Goal: Task Accomplishment & Management: Manage account settings

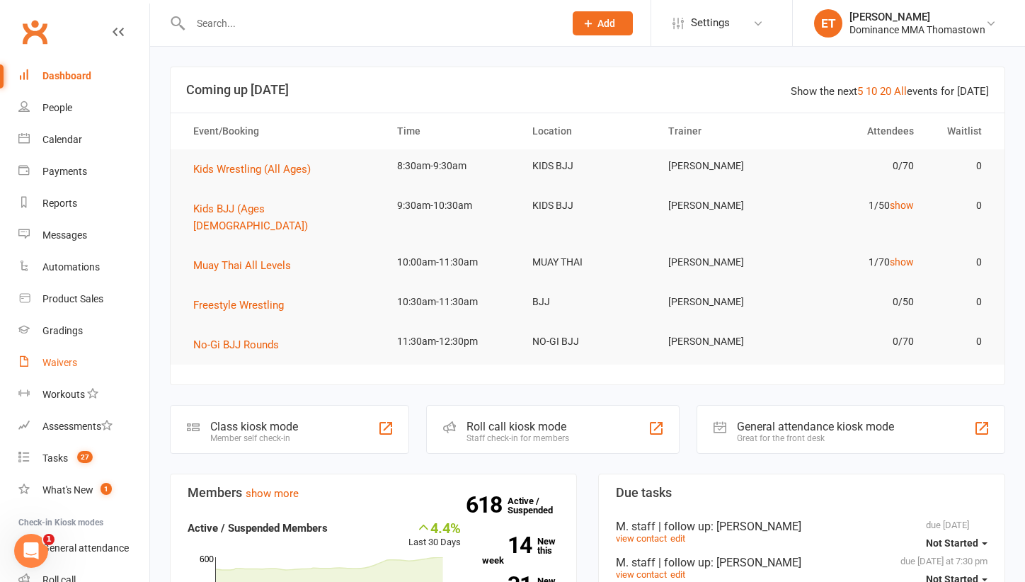
click at [61, 368] on div "Waivers" at bounding box center [59, 362] width 35 height 11
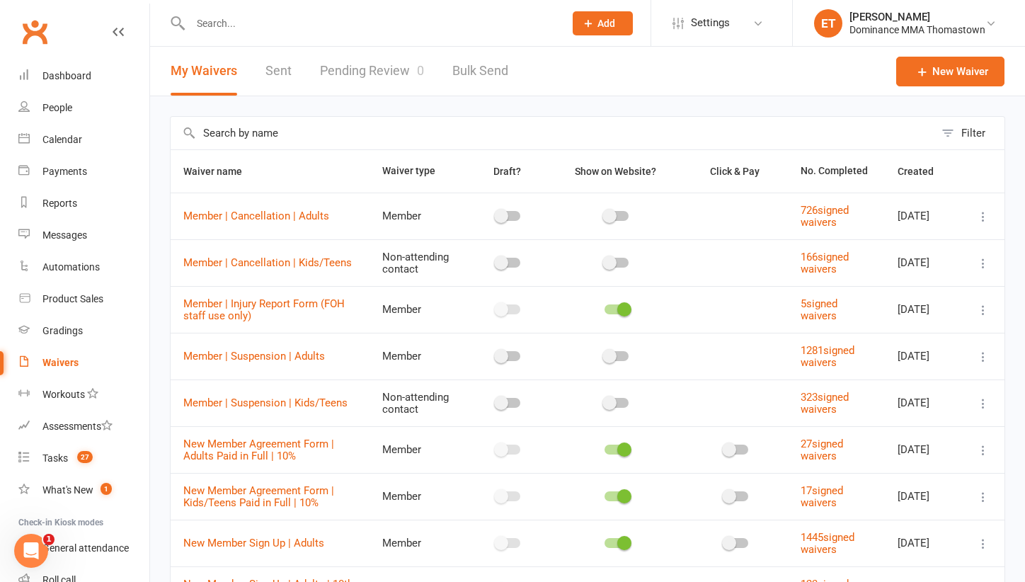
click at [373, 67] on link "Pending Review 0" at bounding box center [372, 71] width 104 height 49
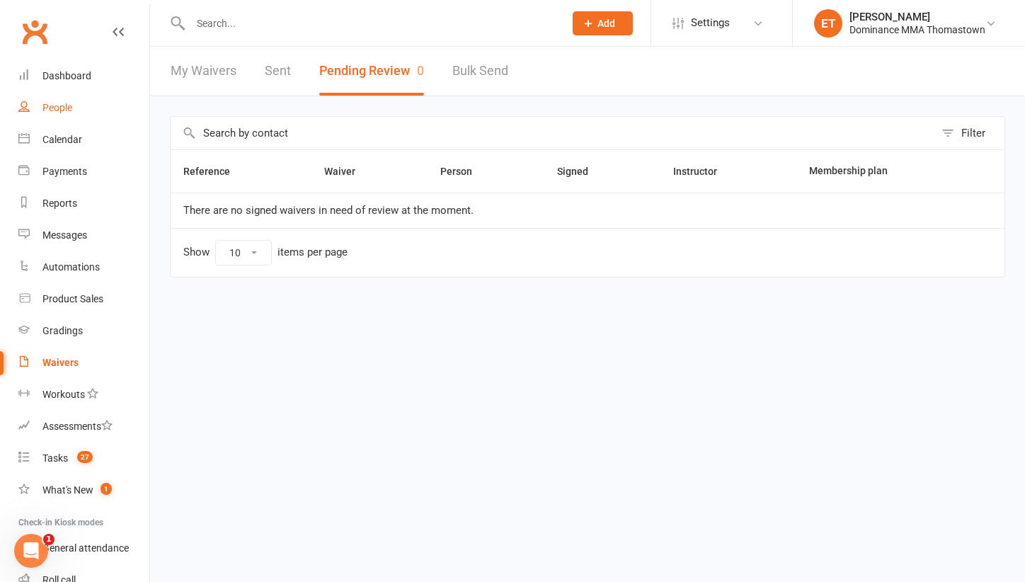
click at [69, 106] on div "People" at bounding box center [57, 107] width 30 height 11
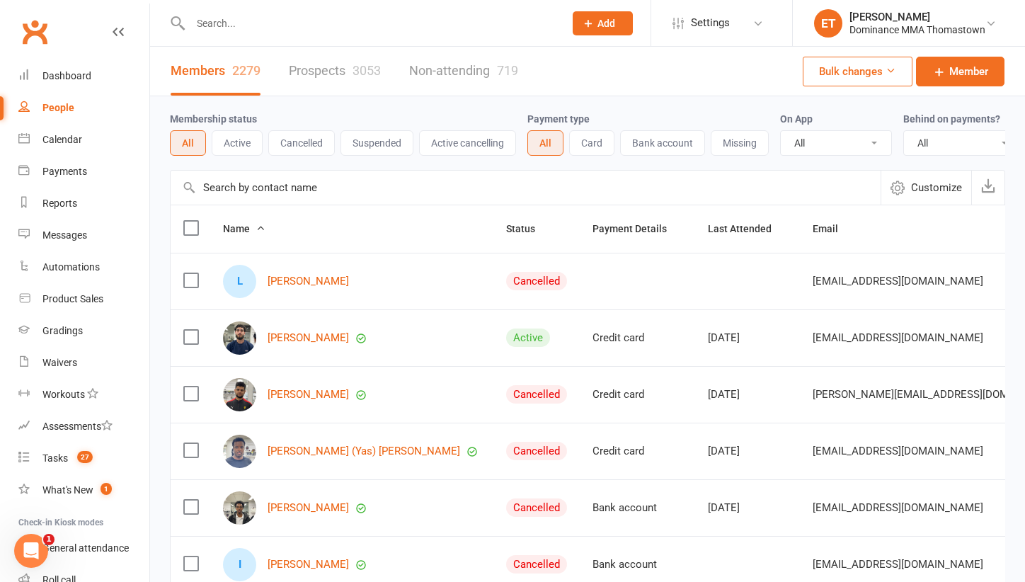
click at [375, 149] on button "Suspended" at bounding box center [377, 142] width 73 height 25
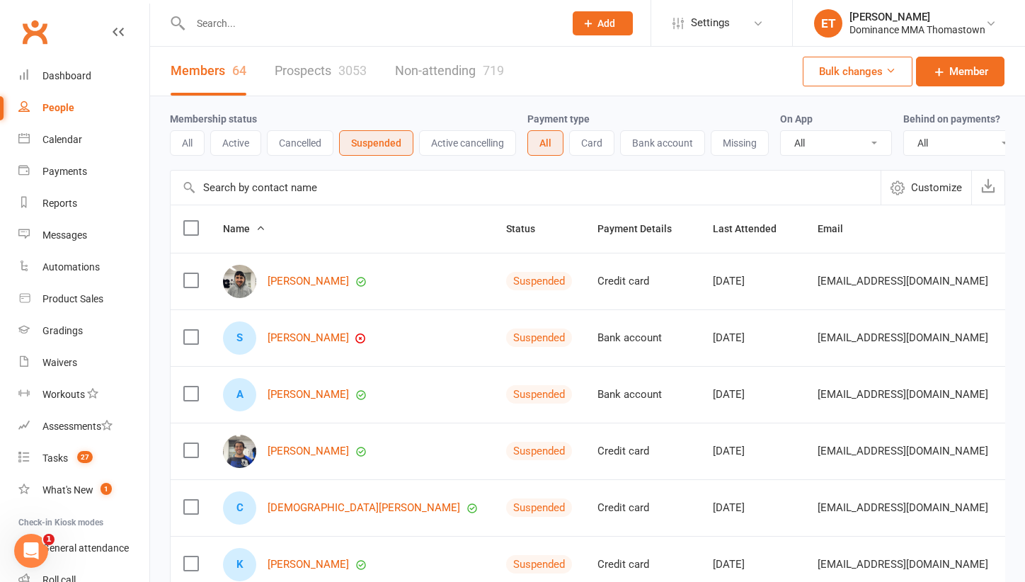
drag, startPoint x: 290, startPoint y: 237, endPoint x: 205, endPoint y: 16, distance: 236.3
click at [205, 16] on input "text" at bounding box center [370, 23] width 368 height 20
paste input "[PERSON_NAME]"
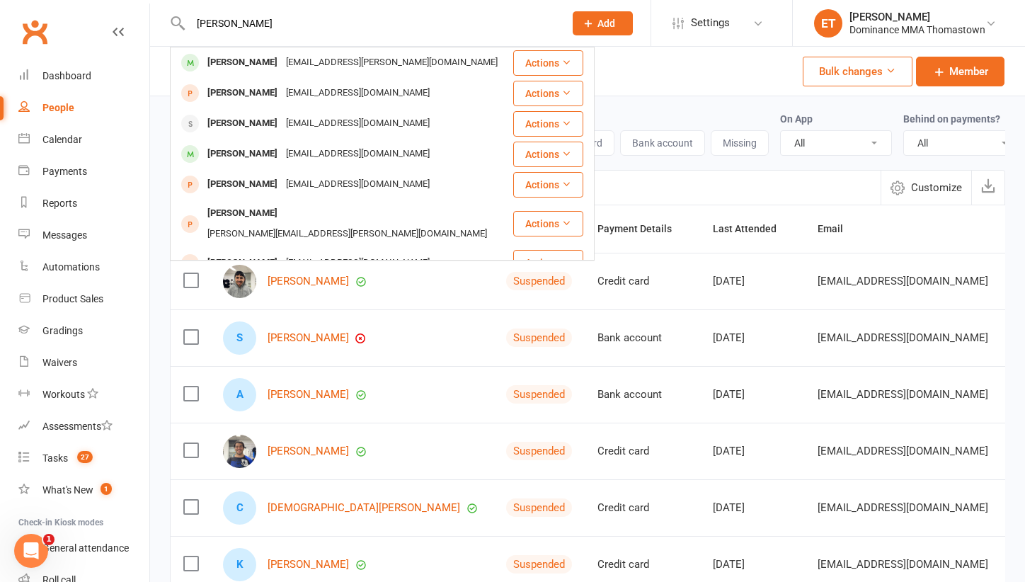
type input "[PERSON_NAME]"
click at [271, 64] on div "[PERSON_NAME]" at bounding box center [242, 62] width 79 height 21
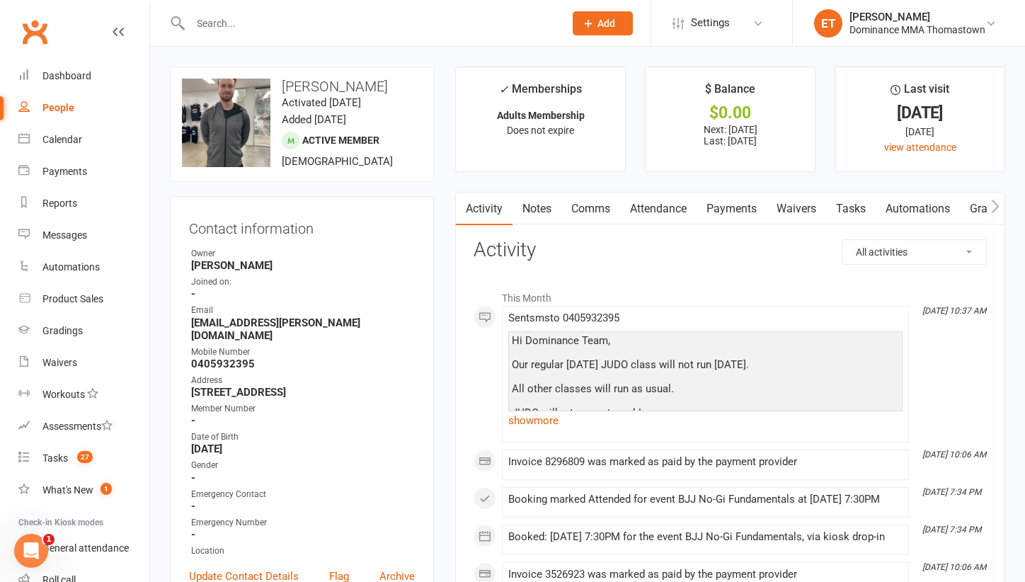
click at [531, 203] on link "Notes" at bounding box center [537, 209] width 49 height 33
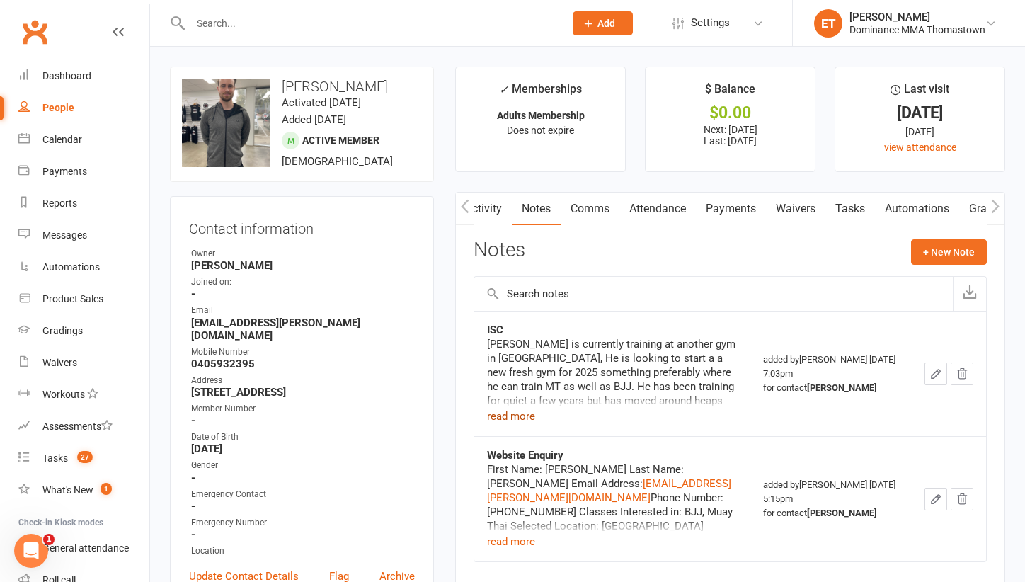
click at [509, 411] on button "read more" at bounding box center [511, 416] width 48 height 17
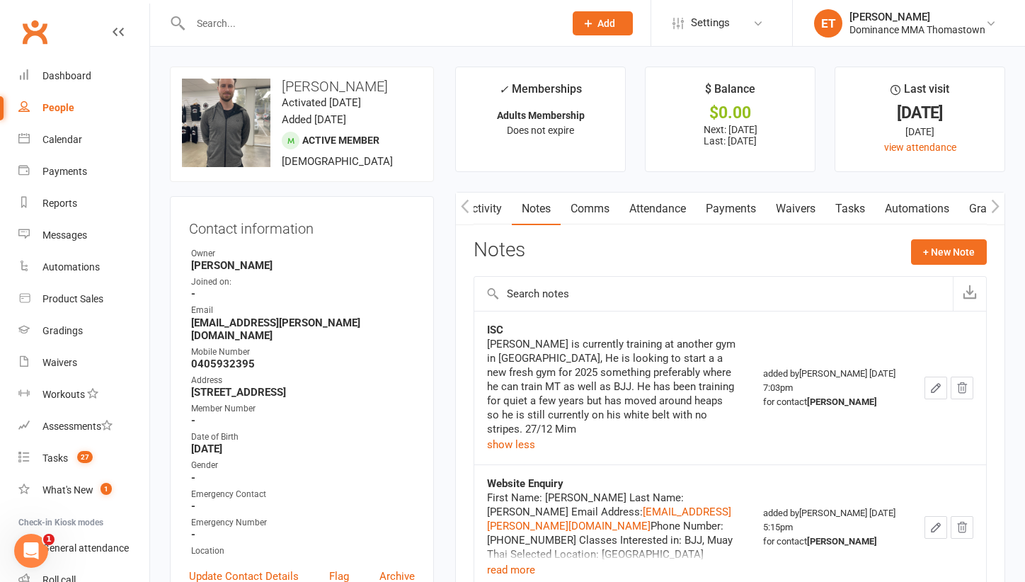
click at [239, 27] on input "text" at bounding box center [370, 23] width 368 height 20
paste input "[PERSON_NAME]"
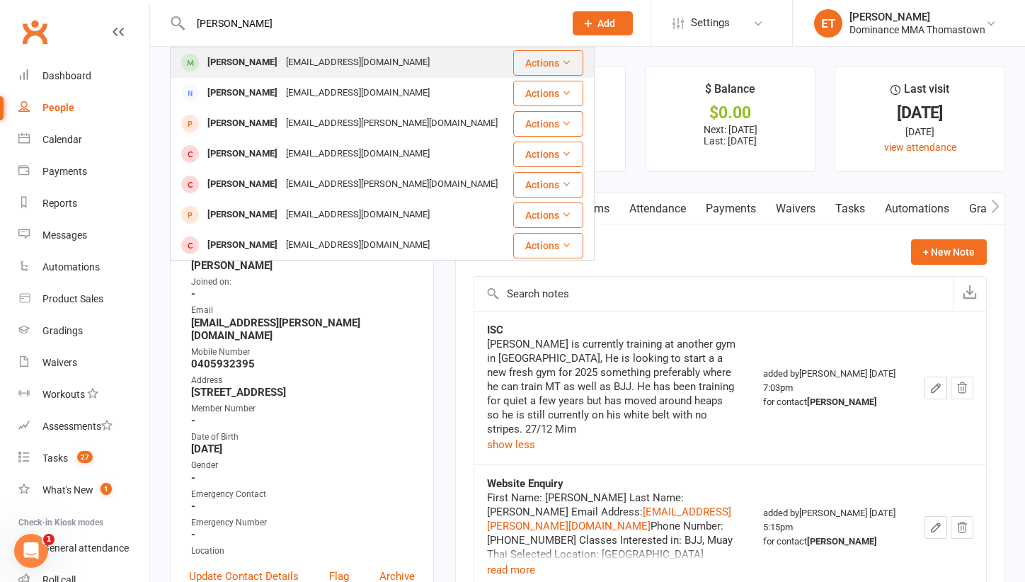
type input "[PERSON_NAME]"
click at [282, 59] on div "[EMAIL_ADDRESS][DOMAIN_NAME]" at bounding box center [358, 62] width 152 height 21
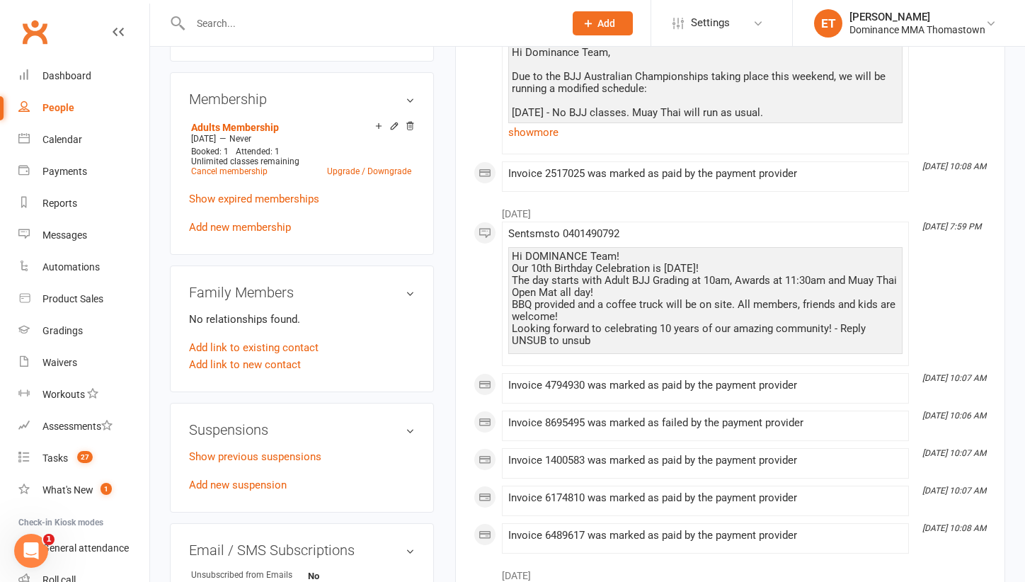
scroll to position [683, 0]
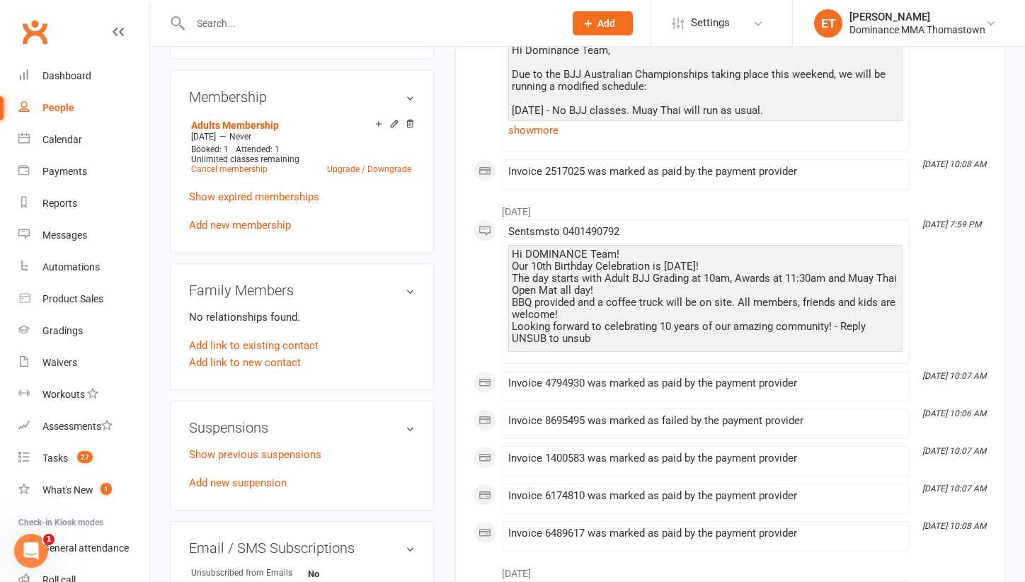
click at [222, 29] on input "text" at bounding box center [370, 23] width 368 height 20
paste input "[PERSON_NAME]"
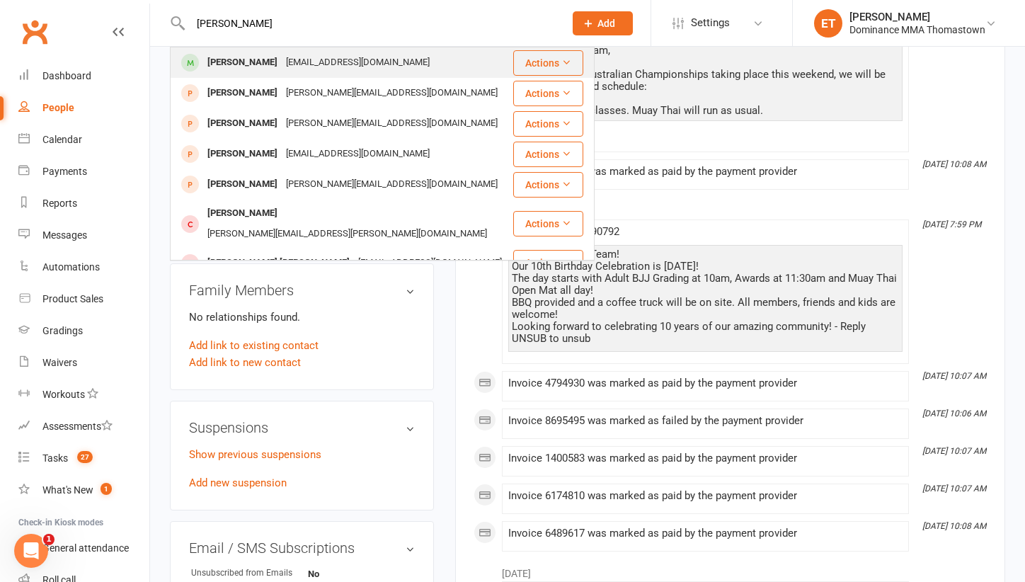
type input "[PERSON_NAME]"
click at [283, 72] on div "[EMAIL_ADDRESS][DOMAIN_NAME]" at bounding box center [358, 62] width 152 height 21
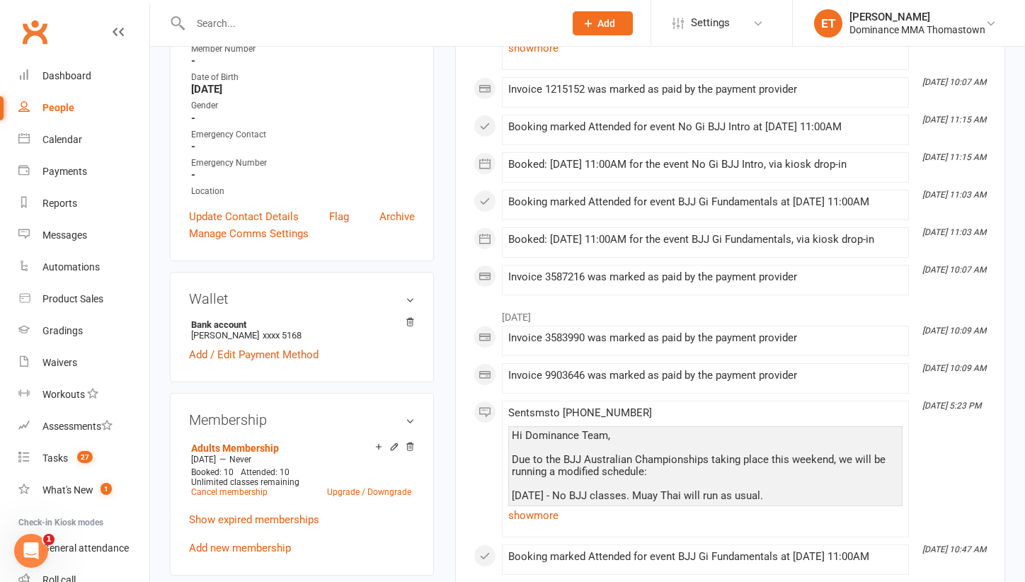
scroll to position [373, 0]
click at [212, 17] on input "text" at bounding box center [370, 23] width 368 height 20
paste input "Sarorn Toun"
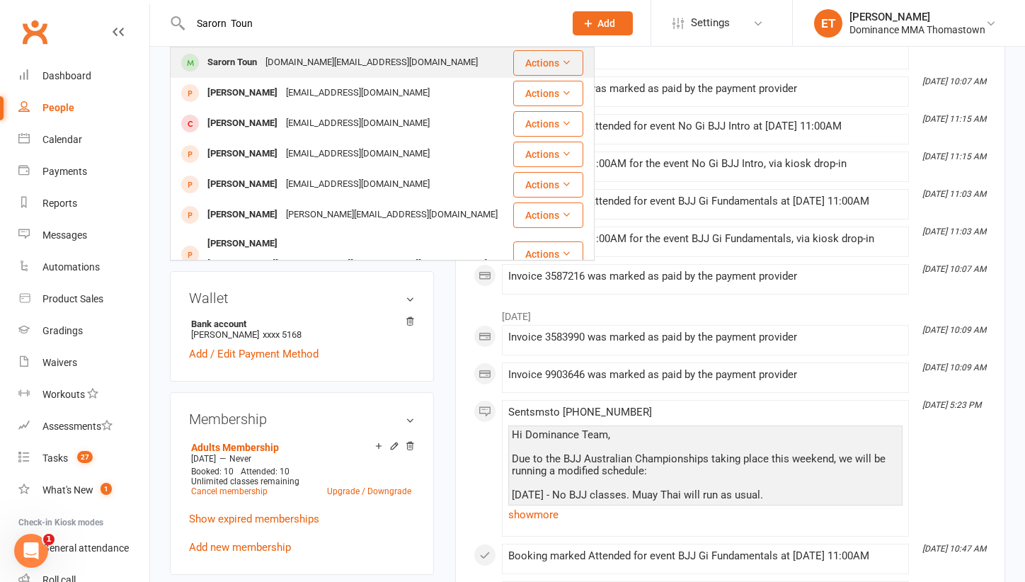
type input "Sarorn Toun"
click at [304, 78] on td "Sarorn Toun [DOMAIN_NAME][EMAIL_ADDRESS][DOMAIN_NAME]" at bounding box center [342, 62] width 342 height 30
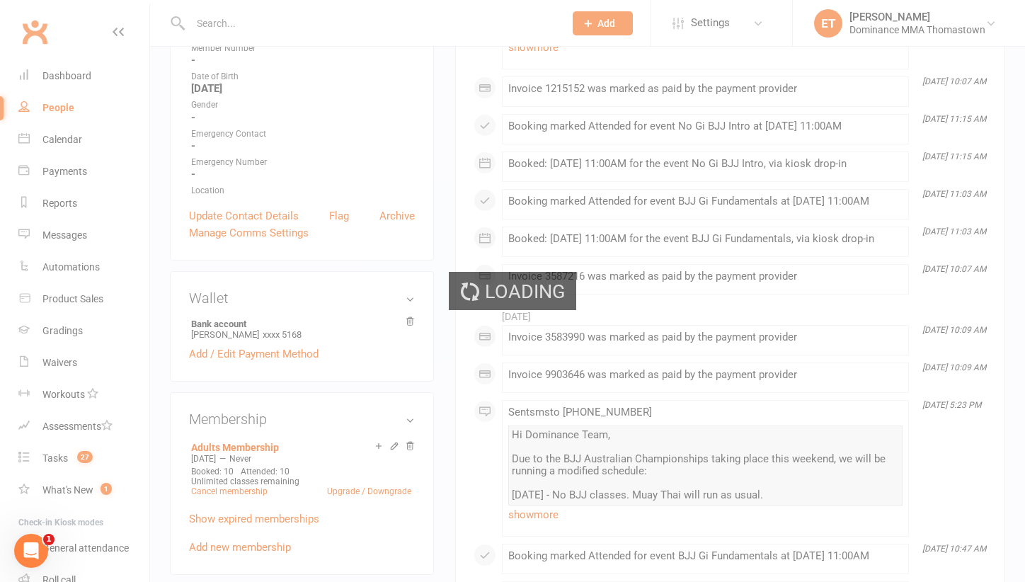
drag, startPoint x: 304, startPoint y: 78, endPoint x: 315, endPoint y: 82, distance: 12.1
click at [315, 82] on div "Loading" at bounding box center [512, 291] width 1025 height 582
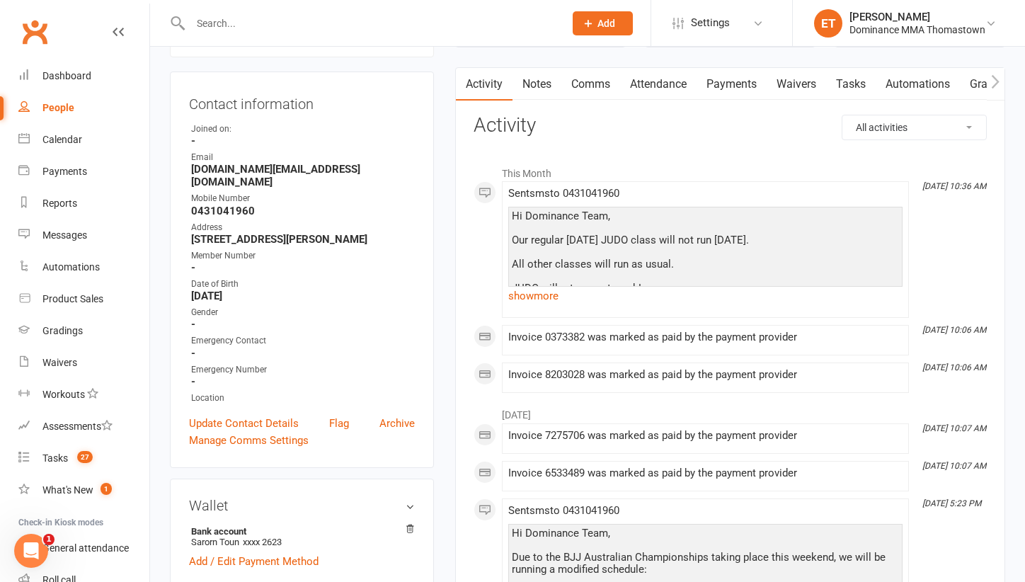
scroll to position [52, 0]
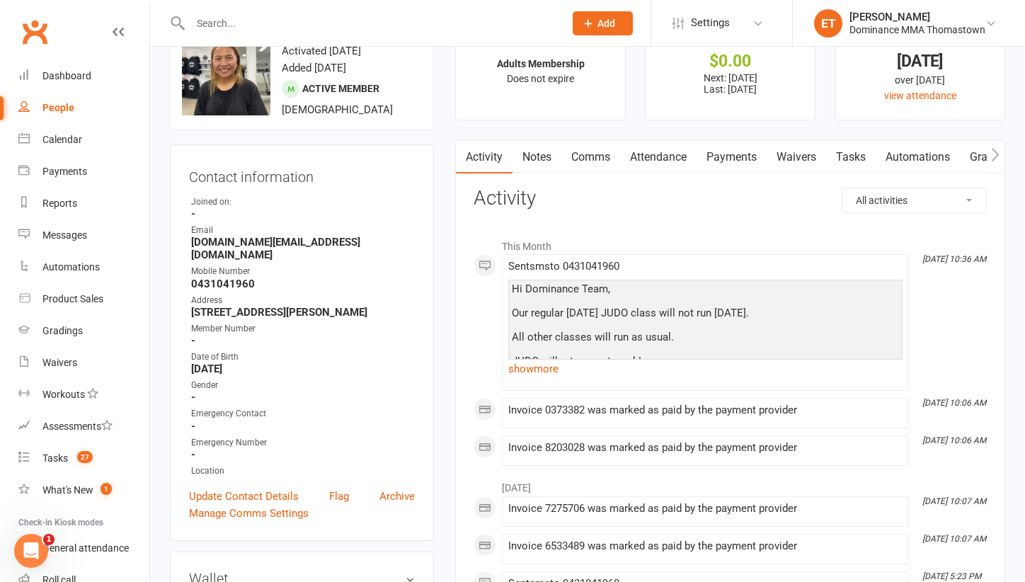
click at [688, 154] on link "Attendance" at bounding box center [658, 157] width 76 height 33
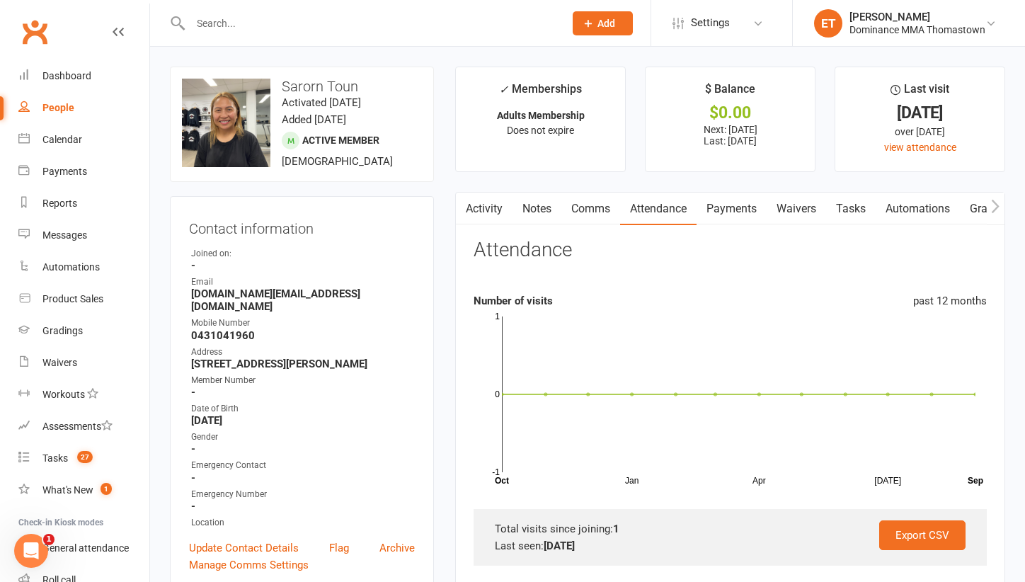
click at [754, 203] on link "Payments" at bounding box center [732, 209] width 70 height 33
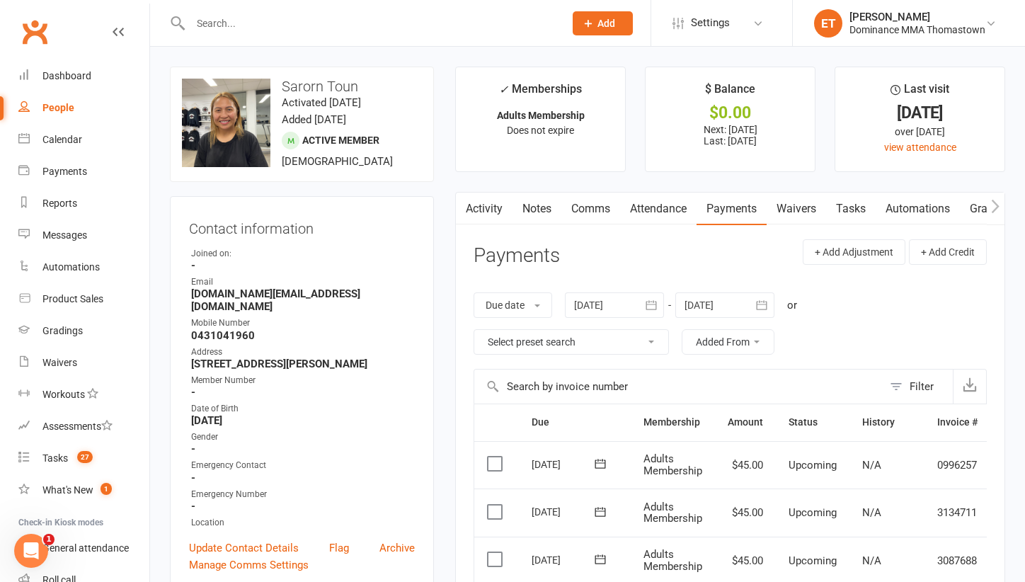
scroll to position [109, 0]
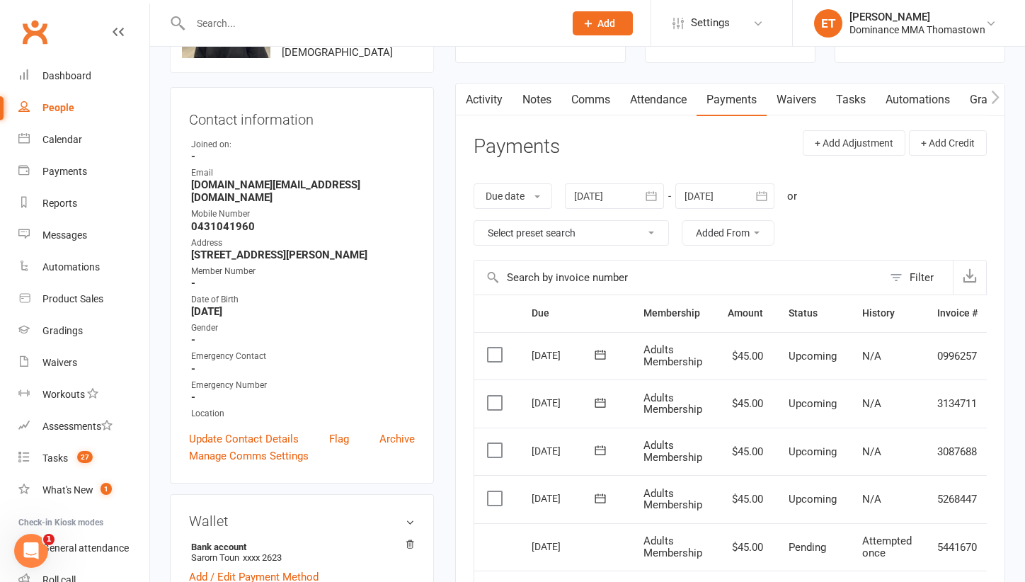
click at [251, 25] on input "text" at bounding box center [370, 23] width 368 height 20
paste input "[PERSON_NAME]"
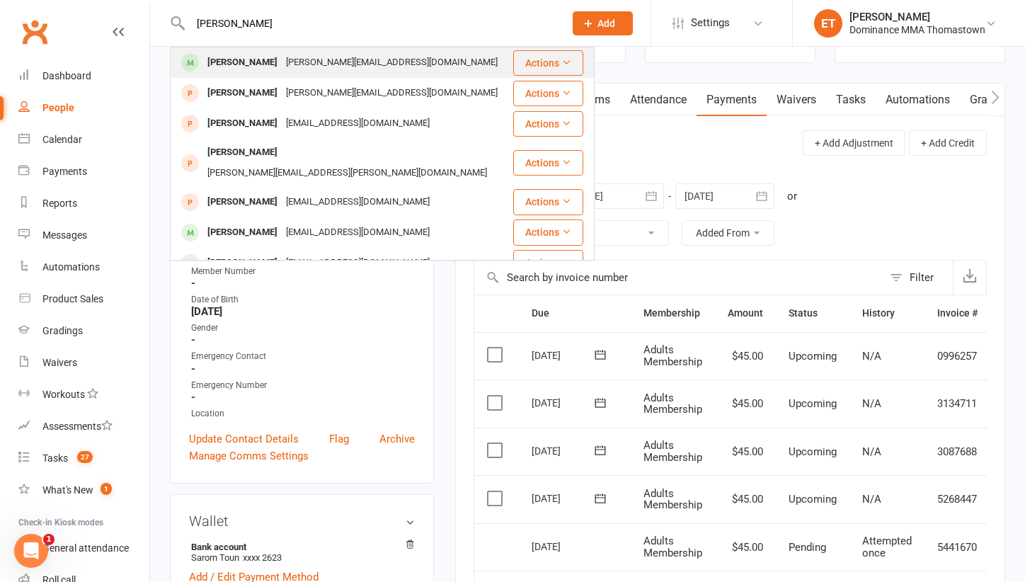
type input "[PERSON_NAME]"
click at [313, 59] on div "[PERSON_NAME][EMAIL_ADDRESS][DOMAIN_NAME]" at bounding box center [392, 62] width 220 height 21
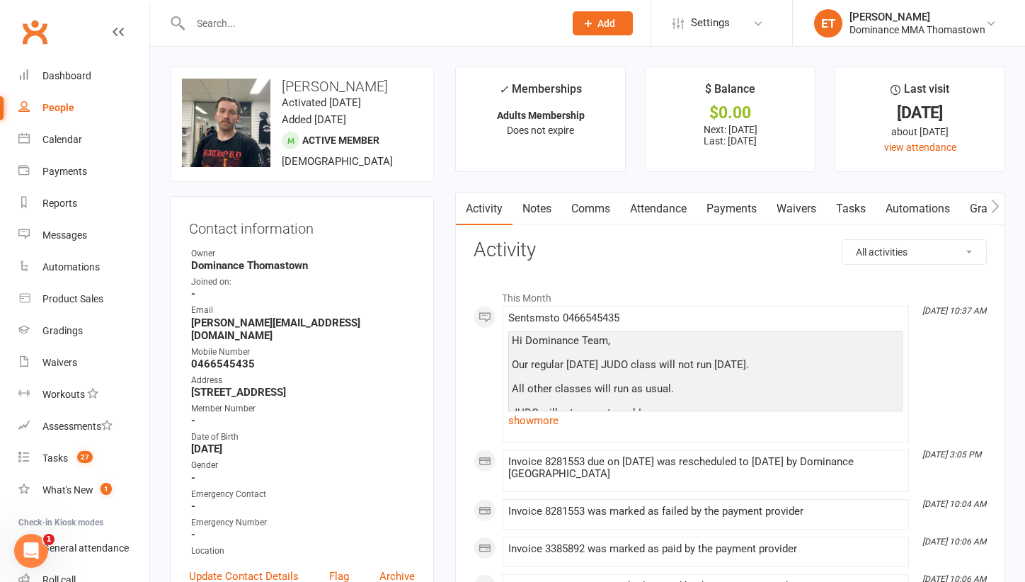
click at [533, 200] on link "Notes" at bounding box center [537, 209] width 49 height 33
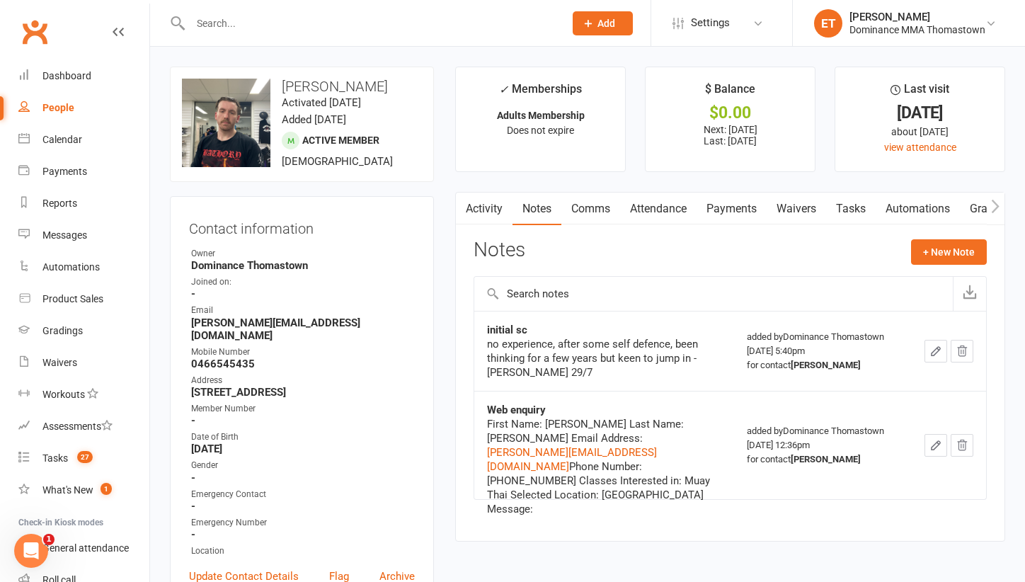
click at [262, 17] on input "text" at bounding box center [370, 23] width 368 height 20
paste input "[PERSON_NAME]"
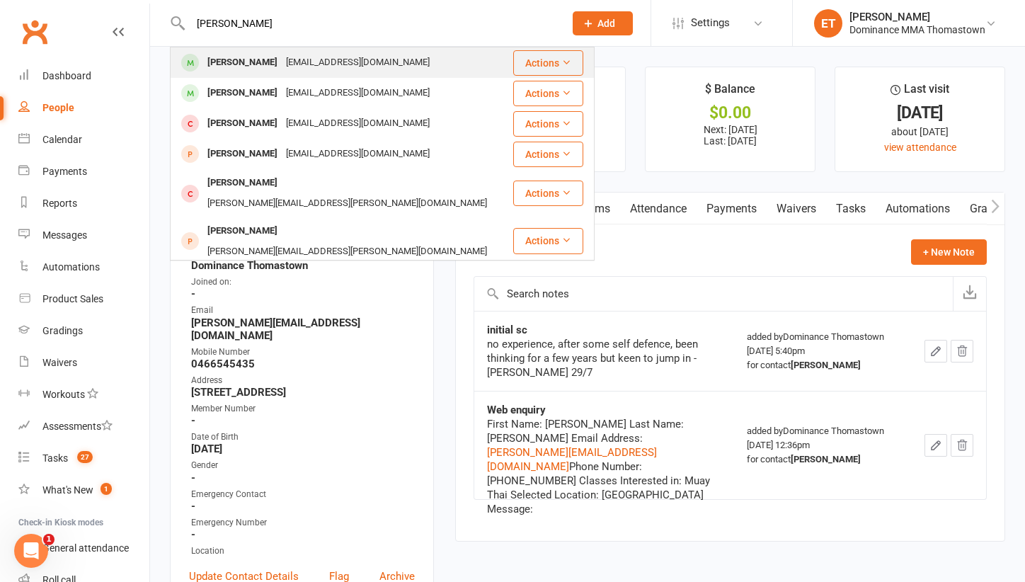
type input "[PERSON_NAME]"
click at [271, 56] on div "[PERSON_NAME]" at bounding box center [242, 62] width 79 height 21
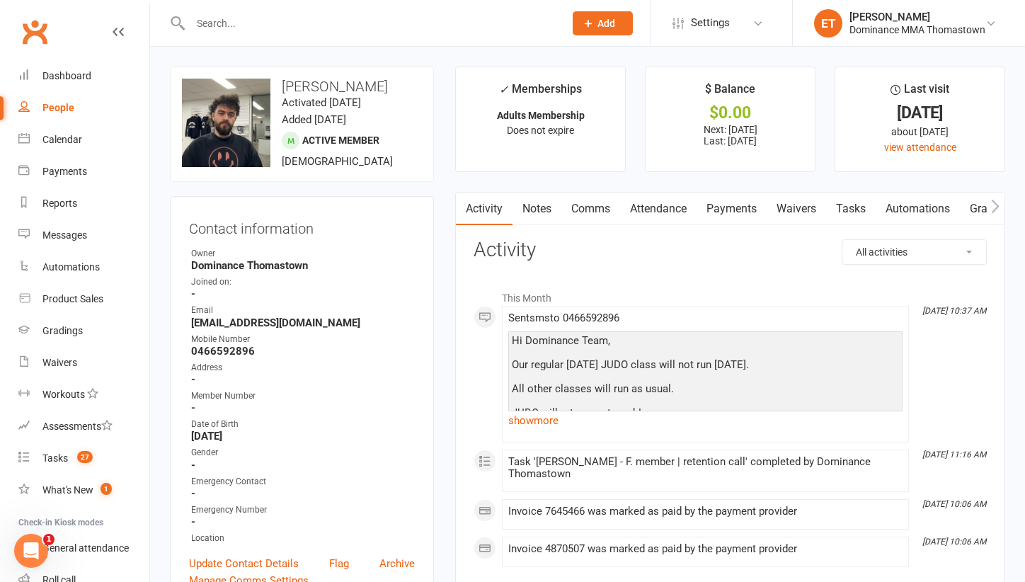
click at [210, 21] on input "text" at bounding box center [370, 23] width 368 height 20
paste input "[PERSON_NAME]"
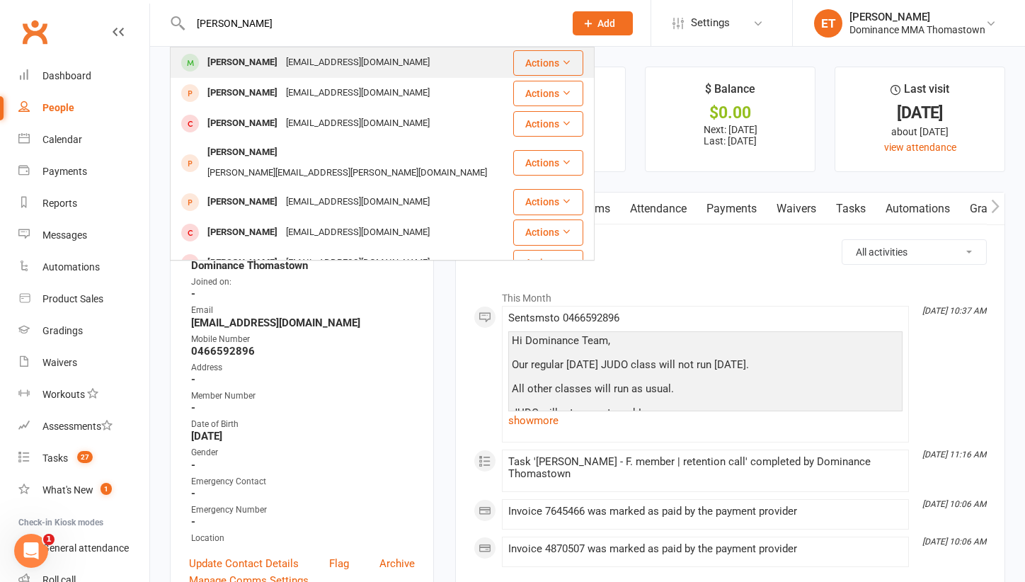
type input "[PERSON_NAME]"
click at [224, 59] on div "[PERSON_NAME]" at bounding box center [242, 62] width 79 height 21
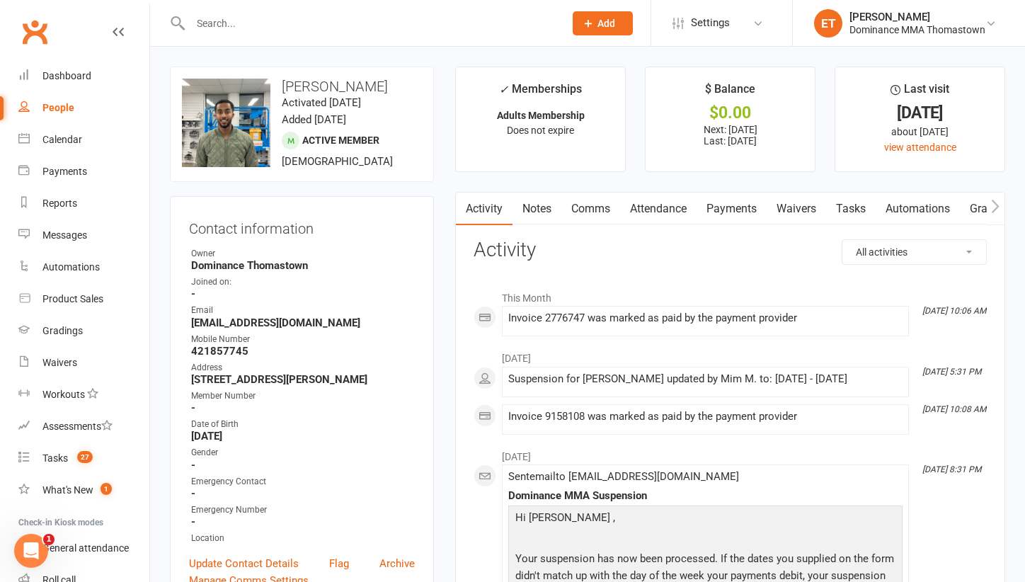
click at [540, 206] on link "Notes" at bounding box center [537, 209] width 49 height 33
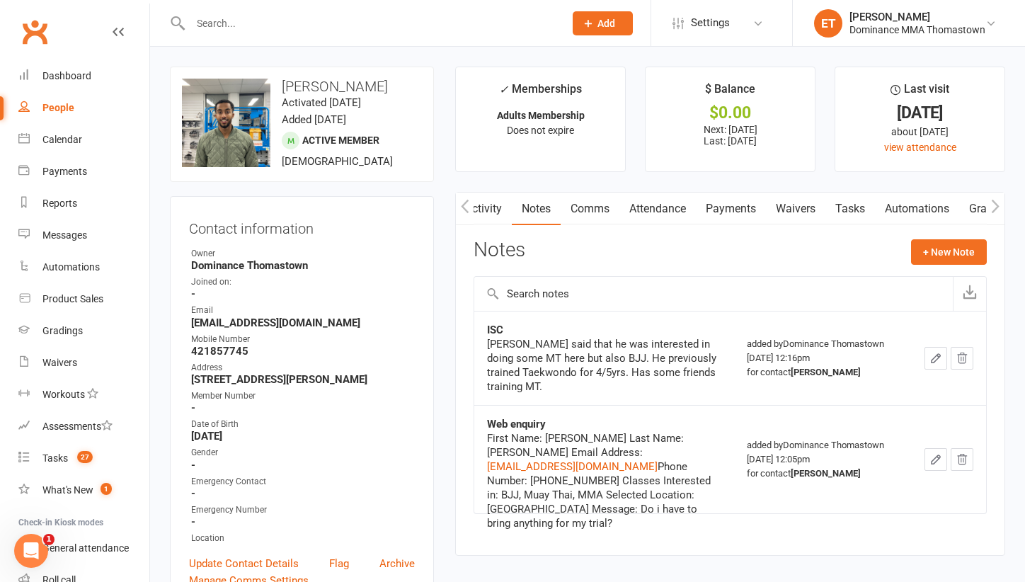
click at [290, 32] on input "text" at bounding box center [370, 23] width 368 height 20
paste input "[PERSON_NAME]"
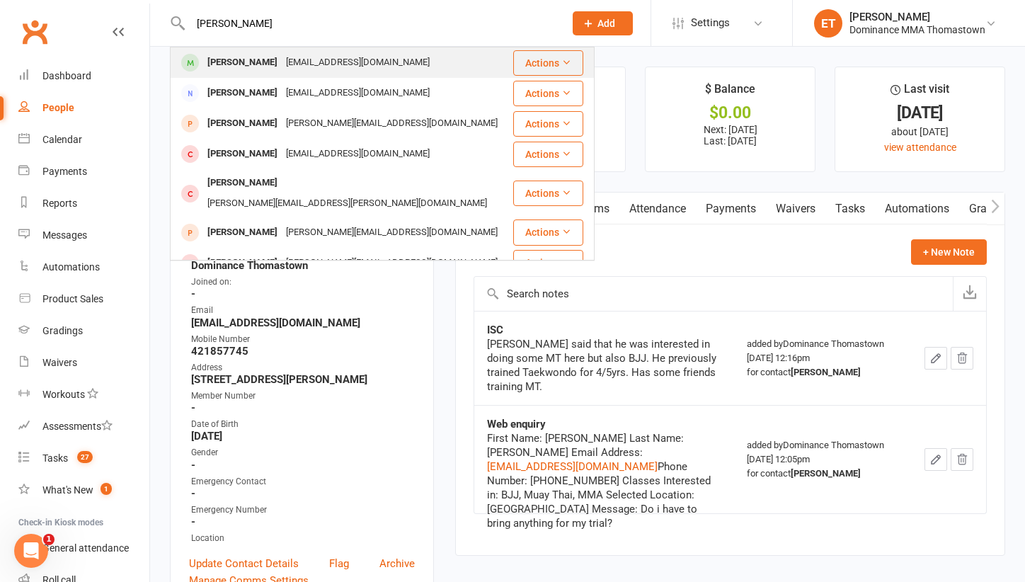
type input "[PERSON_NAME]"
click at [409, 67] on div "[PERSON_NAME] [EMAIL_ADDRESS][DOMAIN_NAME]" at bounding box center [341, 62] width 341 height 29
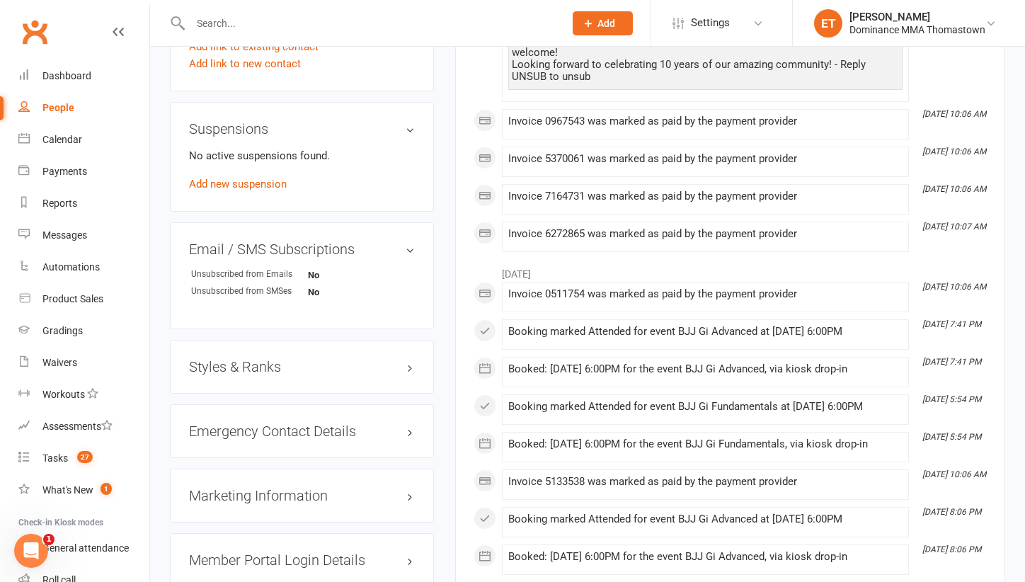
scroll to position [909, 0]
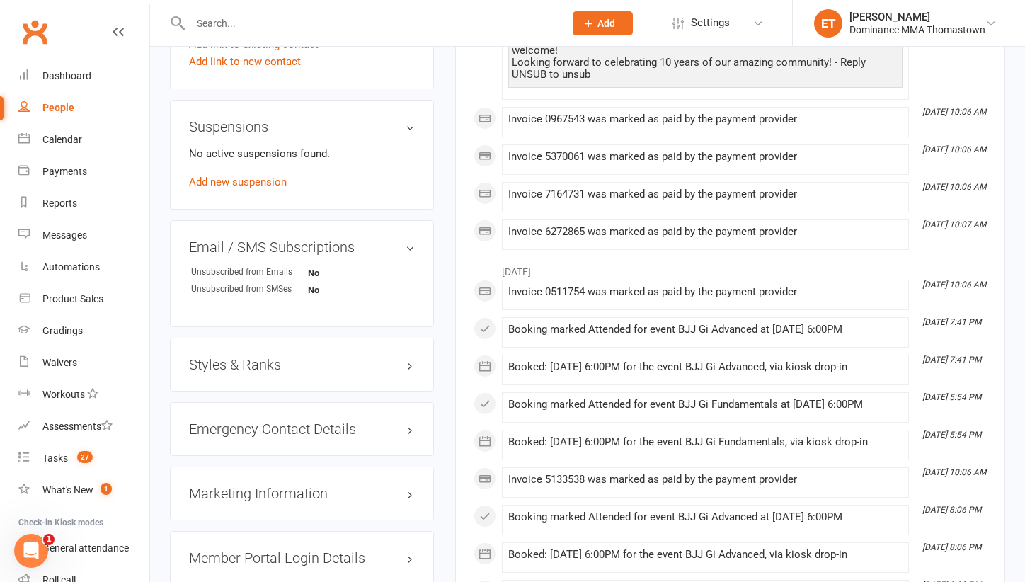
click at [222, 34] on div at bounding box center [362, 23] width 385 height 46
click at [223, 8] on div at bounding box center [362, 23] width 385 height 46
click at [220, 18] on input "text" at bounding box center [370, 23] width 368 height 20
paste input "[PERSON_NAME]"
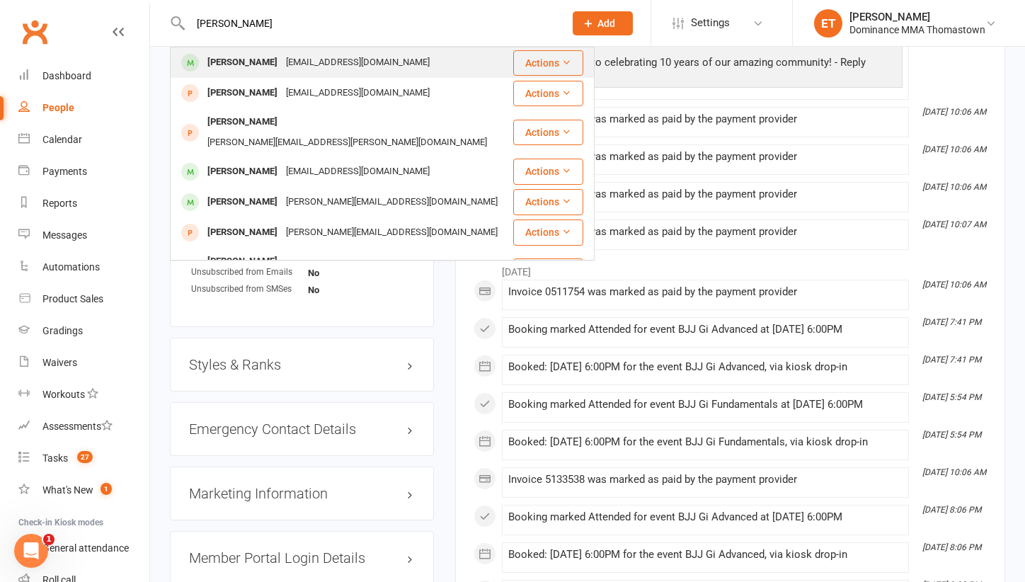
type input "[PERSON_NAME]"
click at [282, 69] on div "[EMAIL_ADDRESS][DOMAIN_NAME]" at bounding box center [358, 62] width 152 height 21
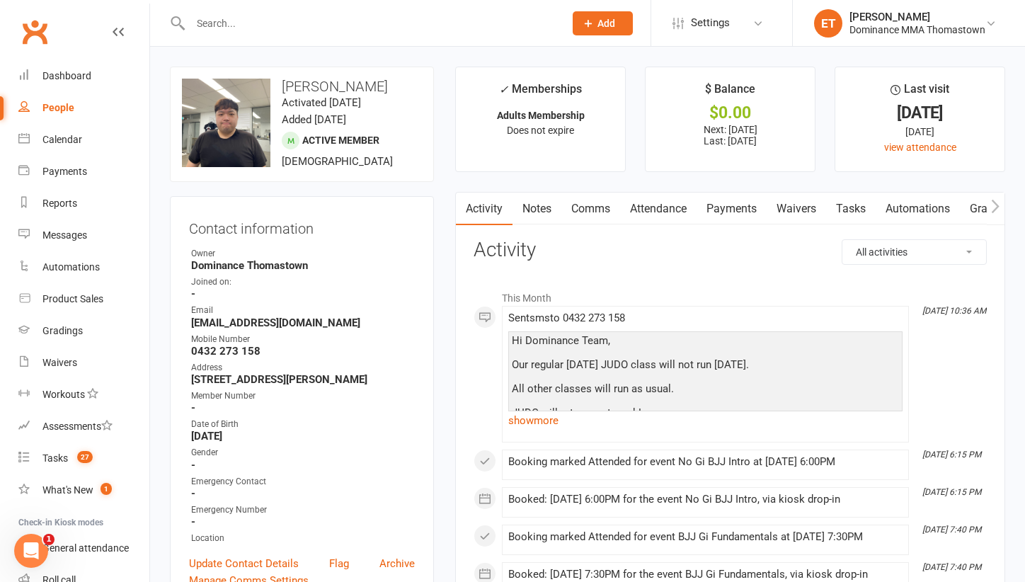
click at [276, 25] on input "text" at bounding box center [370, 23] width 368 height 20
paste input "[PERSON_NAME]"
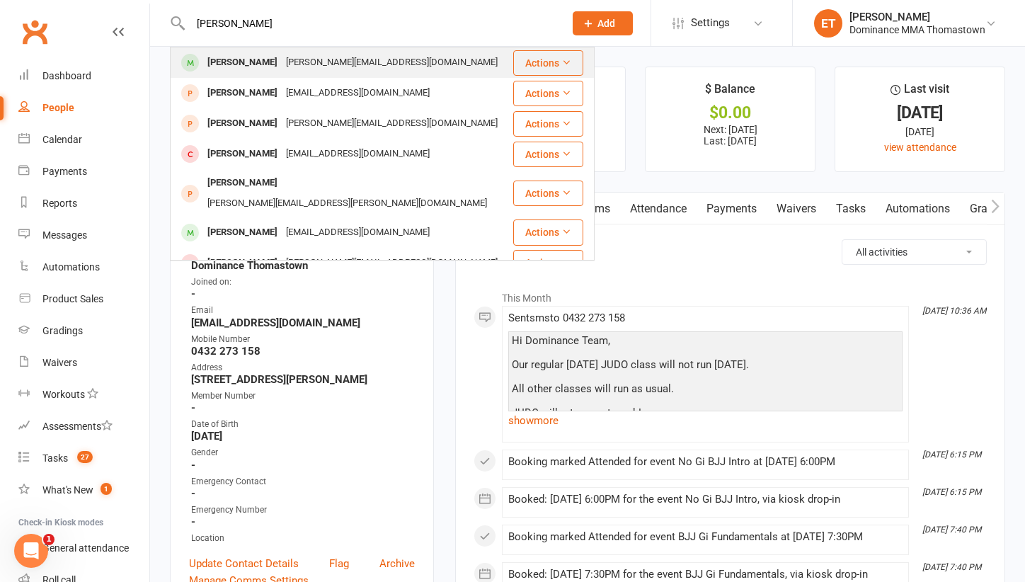
type input "[PERSON_NAME]"
click at [251, 65] on div "[PERSON_NAME]" at bounding box center [242, 62] width 79 height 21
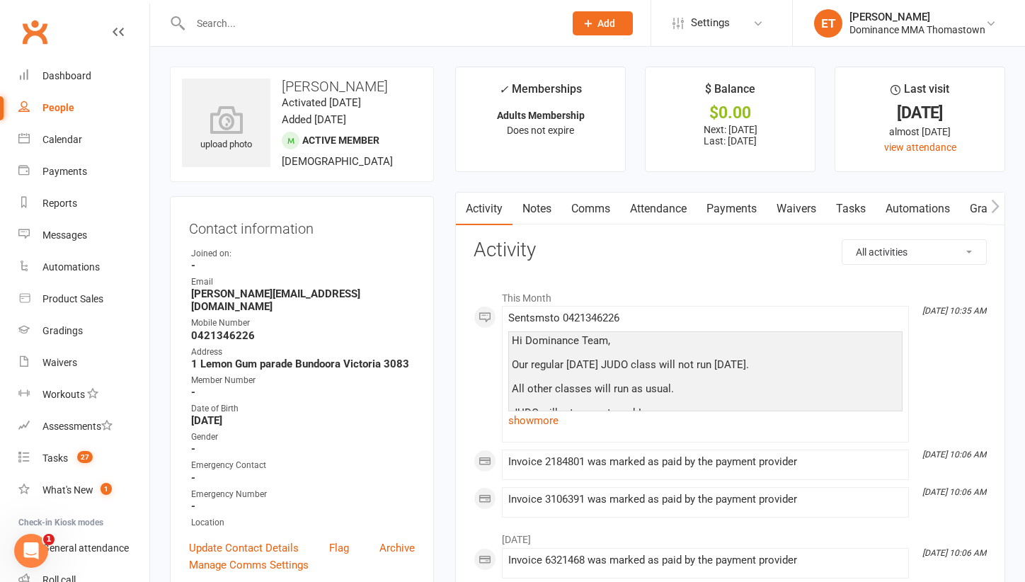
click at [531, 200] on link "Notes" at bounding box center [537, 209] width 49 height 33
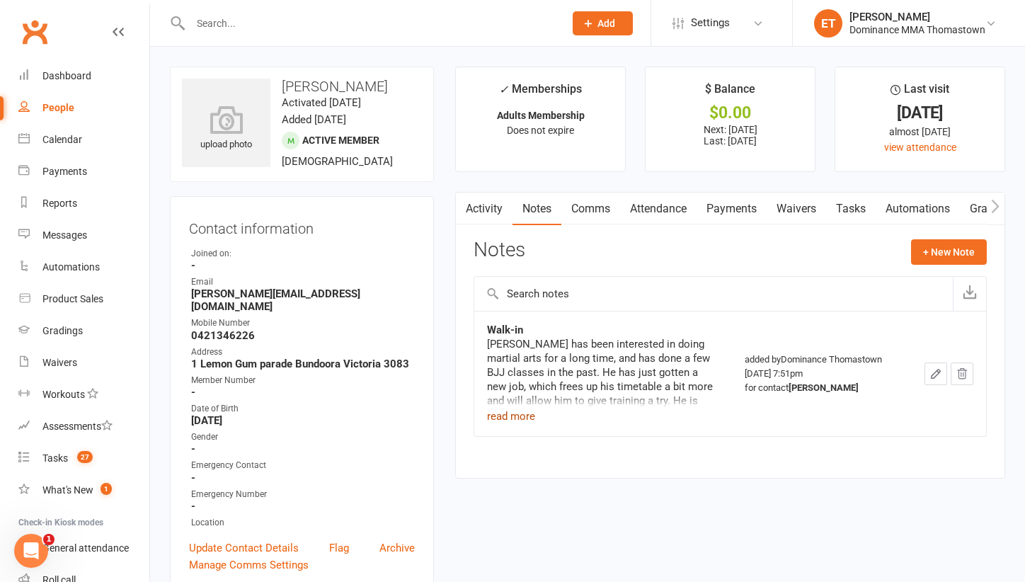
click at [522, 411] on button "read more" at bounding box center [511, 416] width 48 height 17
